Goal: Complete application form

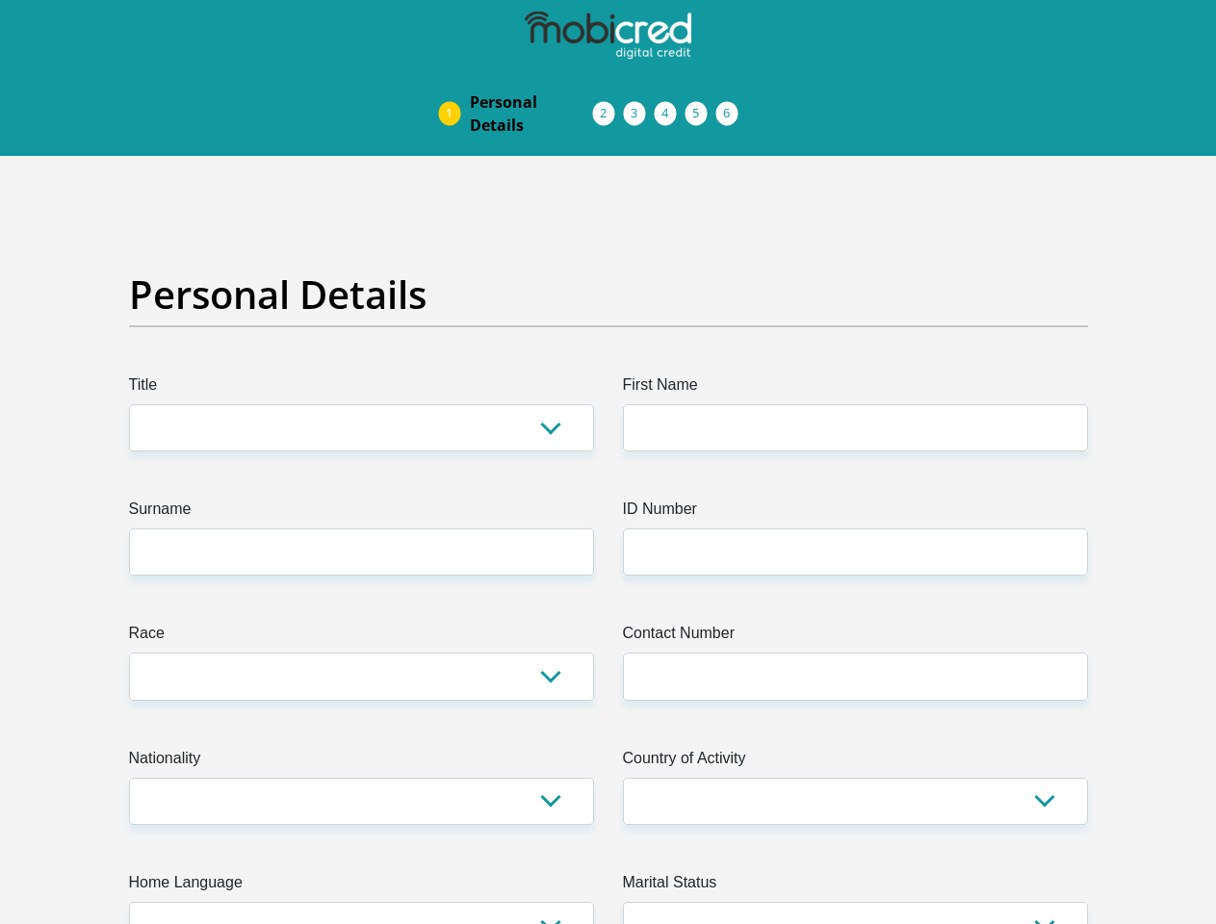
click at [0, 0] on img at bounding box center [0, 0] width 0 height 0
click at [454, 83] on link "Personal Details" at bounding box center [531, 114] width 154 height 62
click at [608, 106] on link "Acceptance of Services" at bounding box center [623, 113] width 31 height 15
click at [0, 0] on span "Documents" at bounding box center [0, 0] width 0 height 0
click at [701, 106] on link "Debicheck Mandate" at bounding box center [685, 113] width 31 height 15
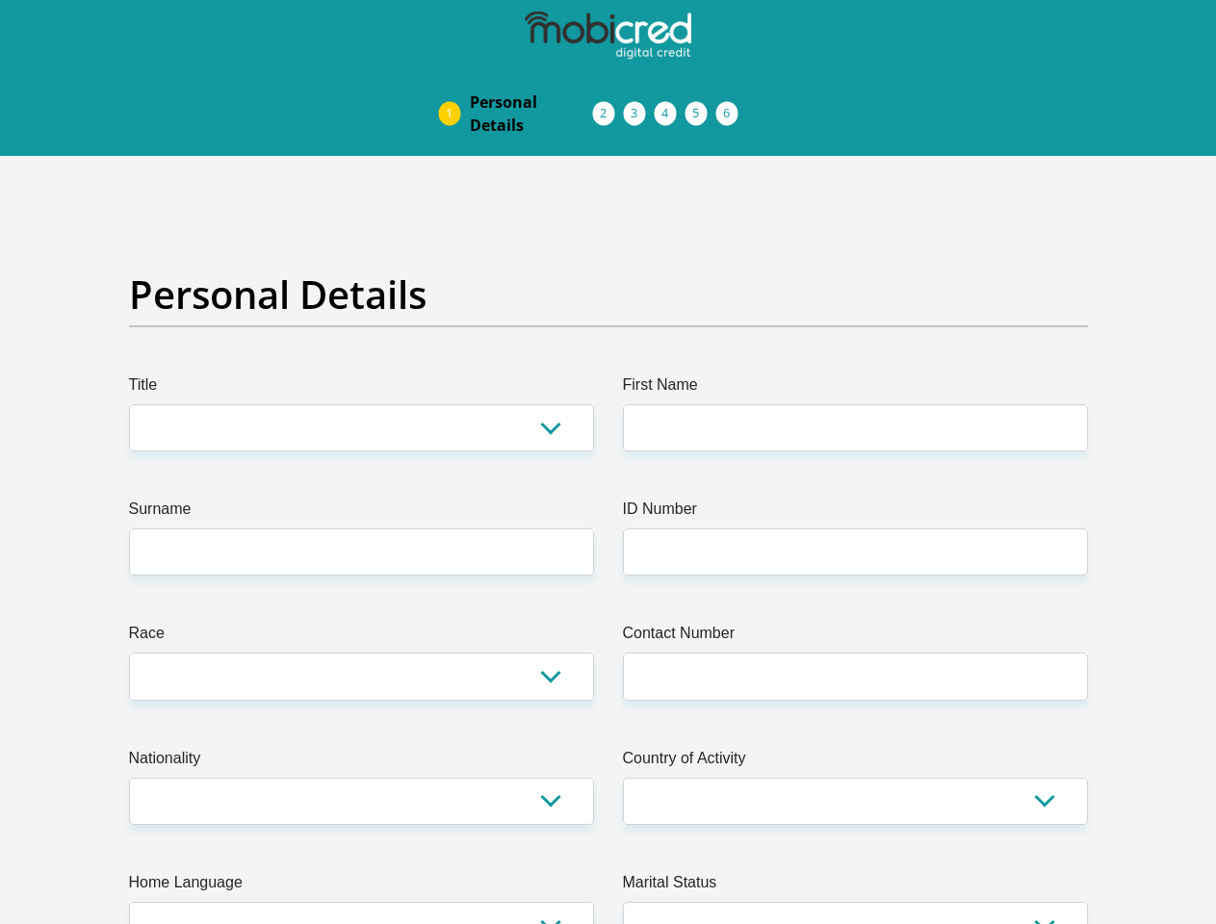
click at [732, 106] on link "Curata Authentication" at bounding box center [716, 113] width 31 height 15
click at [763, 106] on link "Pre Agreement Signoff" at bounding box center [747, 113] width 31 height 15
